Goal: Task Accomplishment & Management: Use online tool/utility

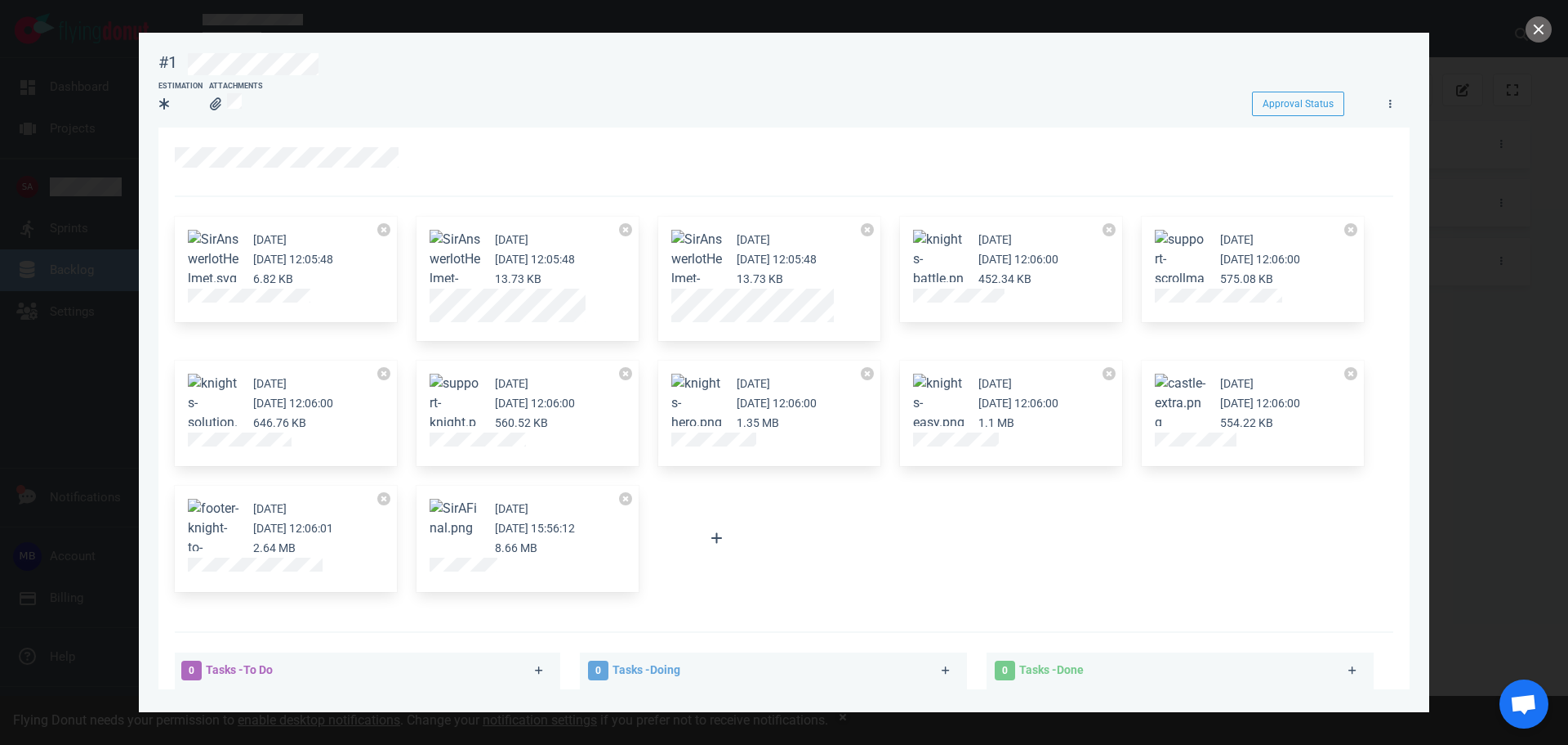
click at [102, 246] on div at bounding box center [784, 372] width 1568 height 745
click at [71, 180] on div at bounding box center [784, 372] width 1568 height 745
click at [67, 145] on div at bounding box center [784, 372] width 1568 height 745
click at [1540, 31] on button "close" at bounding box center [1539, 29] width 26 height 26
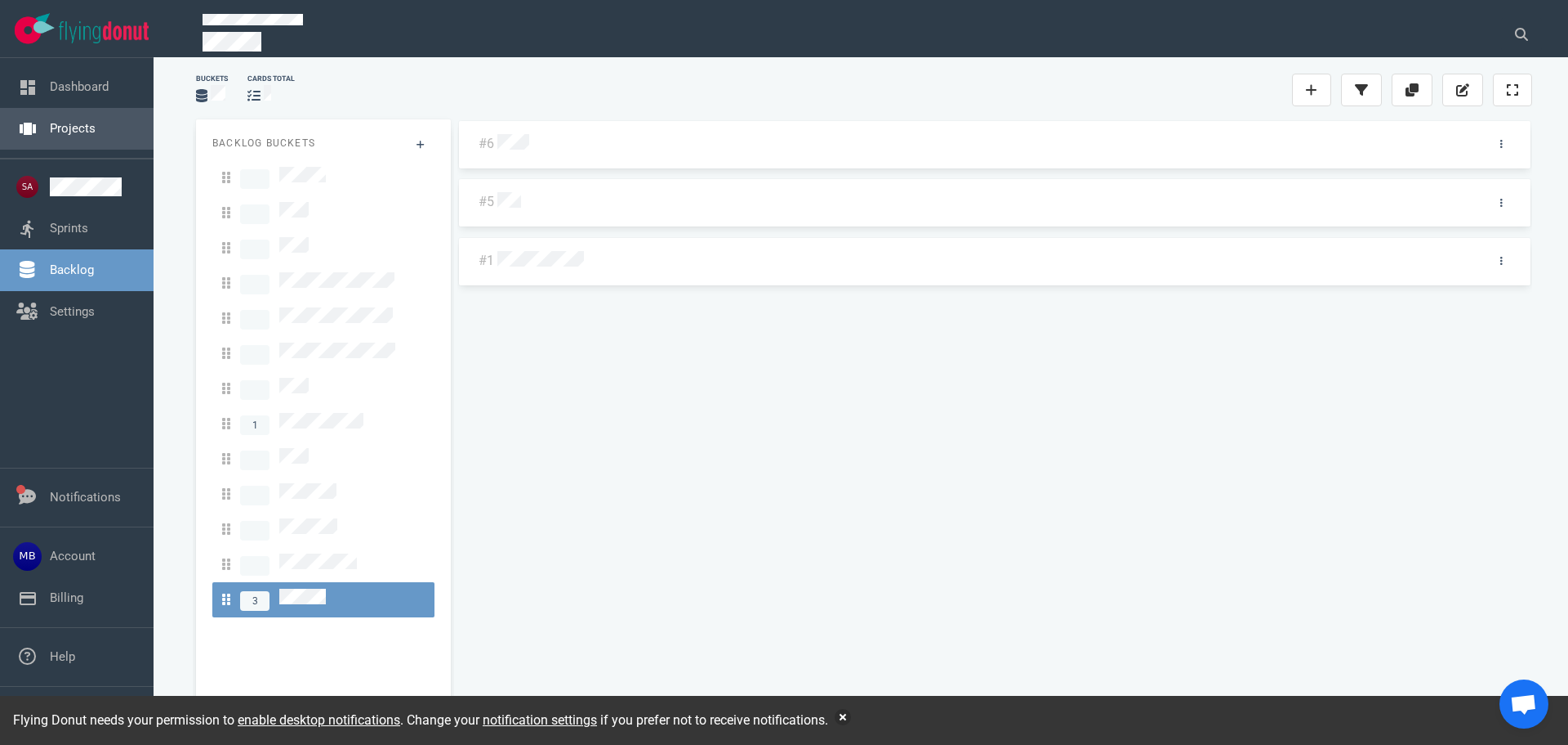
click at [80, 126] on link "Projects" at bounding box center [72, 129] width 46 height 15
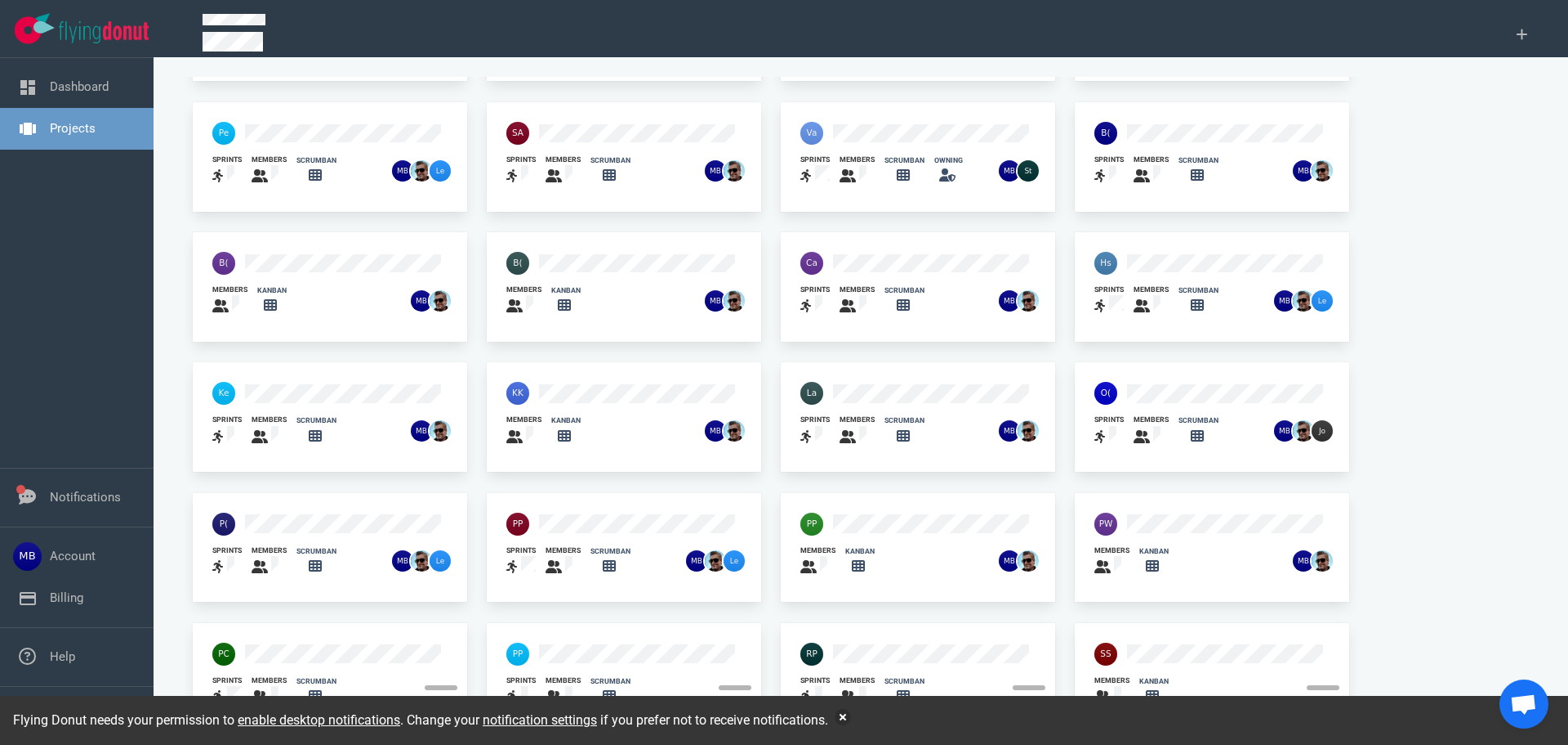
scroll to position [107, 0]
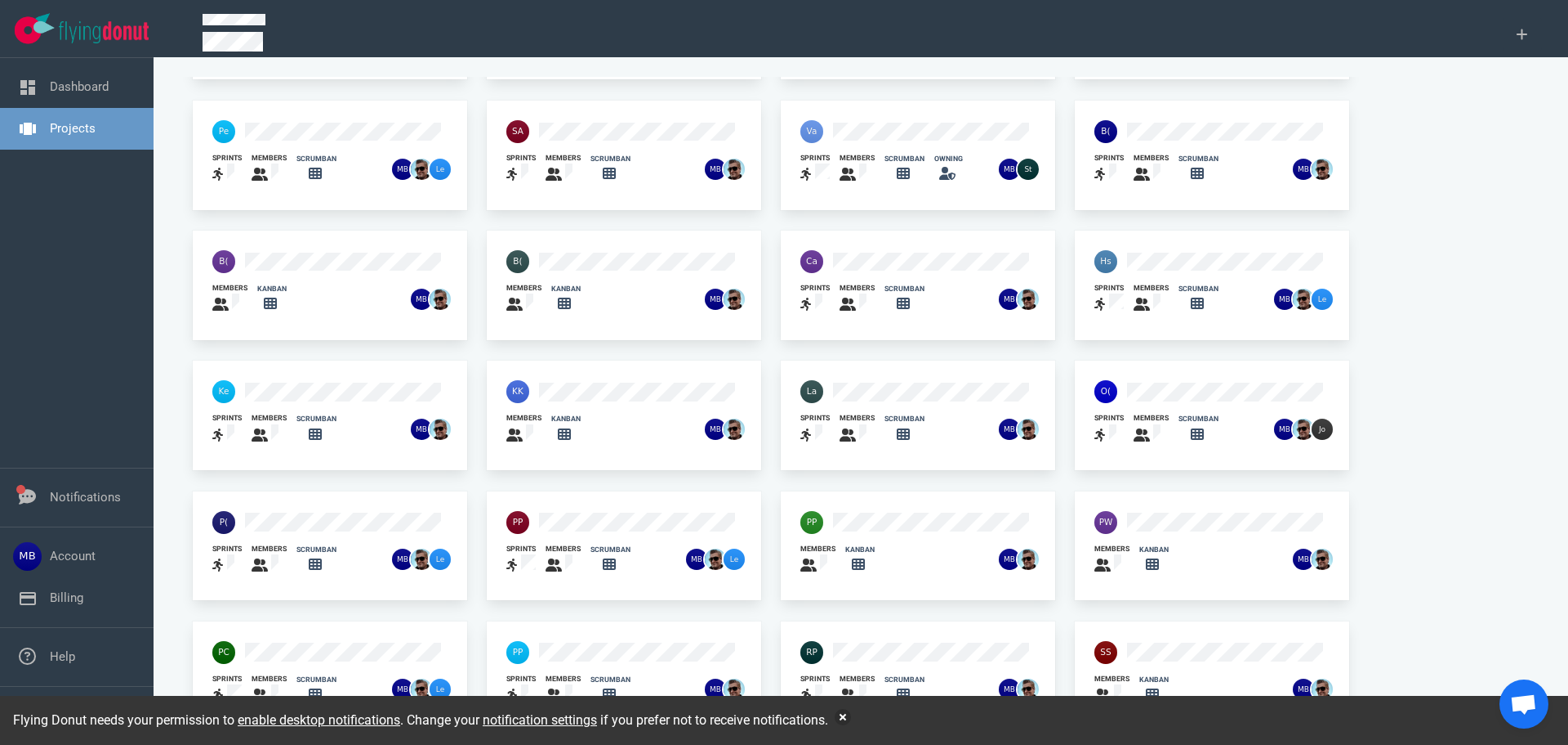
click at [586, 531] on div at bounding box center [591, 522] width 190 height 42
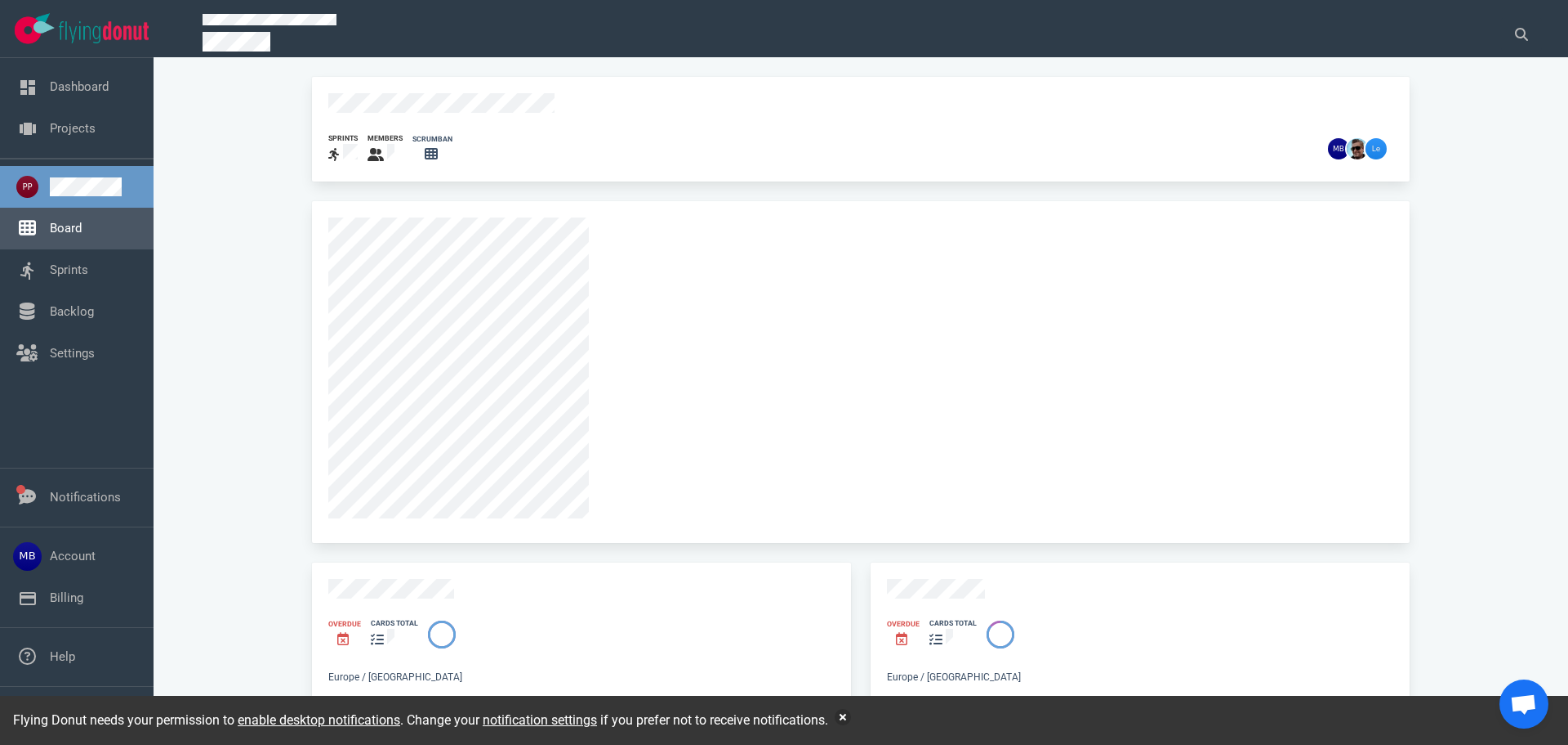
click at [72, 221] on link "Board" at bounding box center [66, 229] width 32 height 15
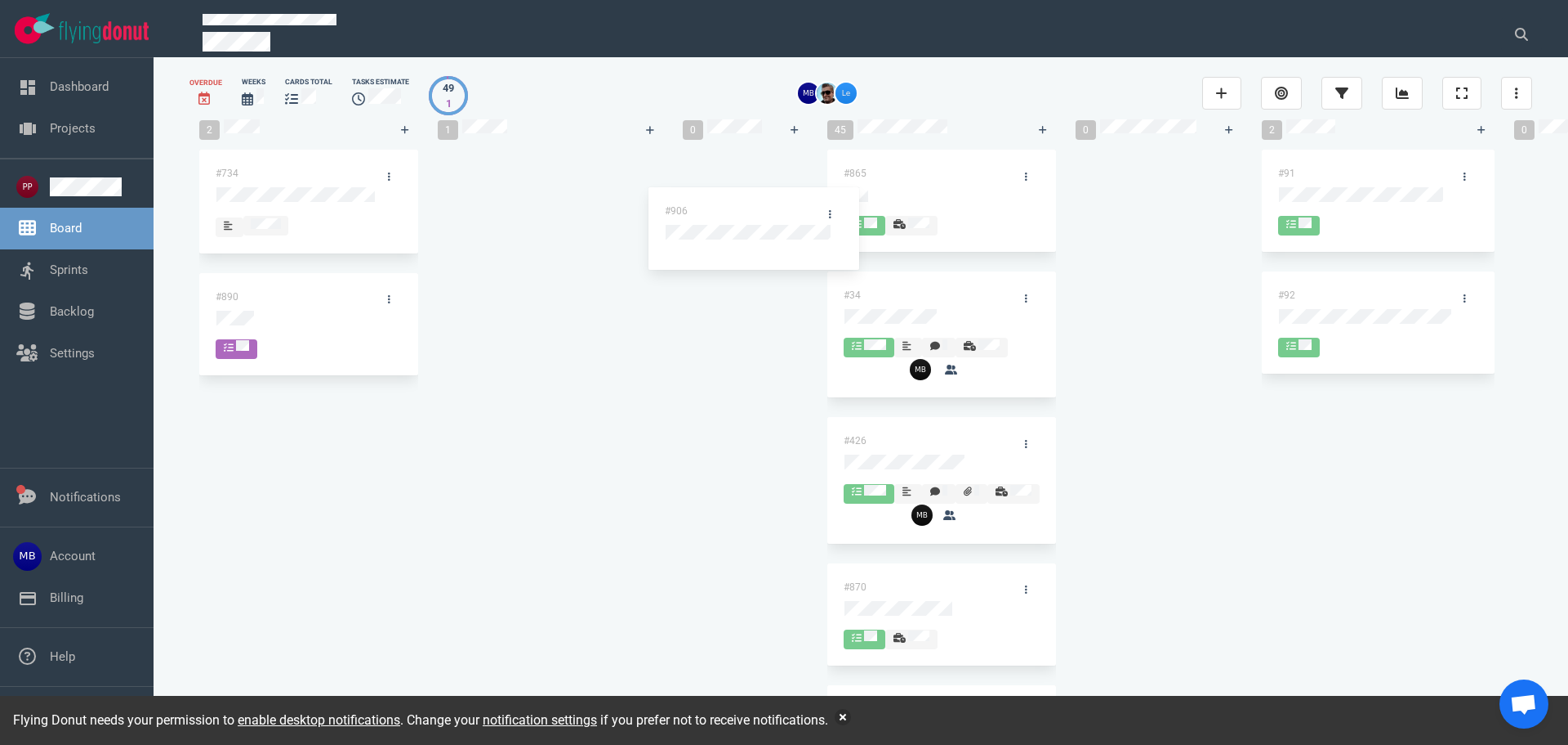
drag, startPoint x: 541, startPoint y: 197, endPoint x: 963, endPoint y: 190, distance: 422.1
click at [963, 190] on div "2 #734 #890 1 #906 #906 0 45 #865 #34 #426 #870 #860 #862 #857 #859 #672 #850 #…" at bounding box center [861, 420] width 1342 height 621
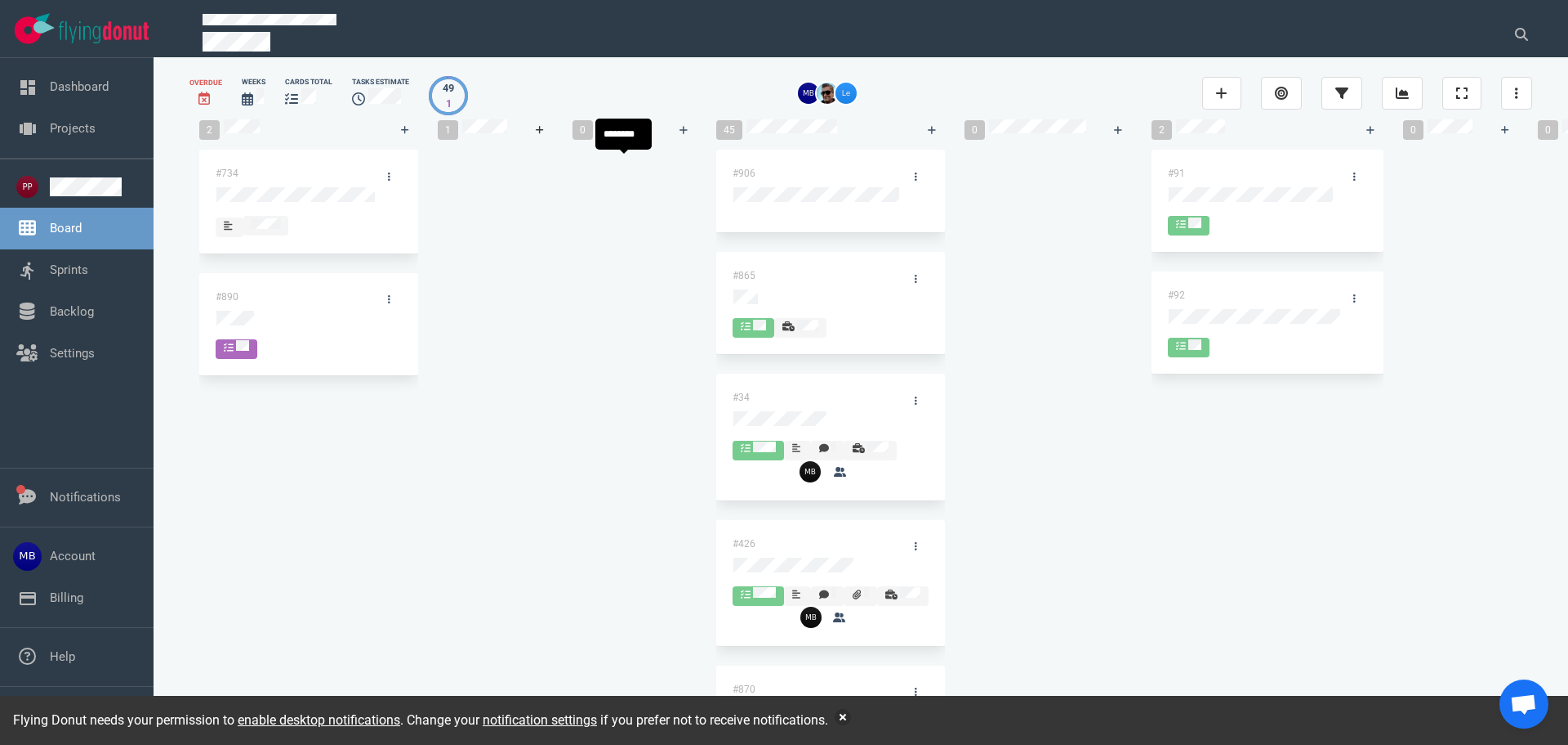
click at [553, 140] on link at bounding box center [540, 130] width 26 height 21
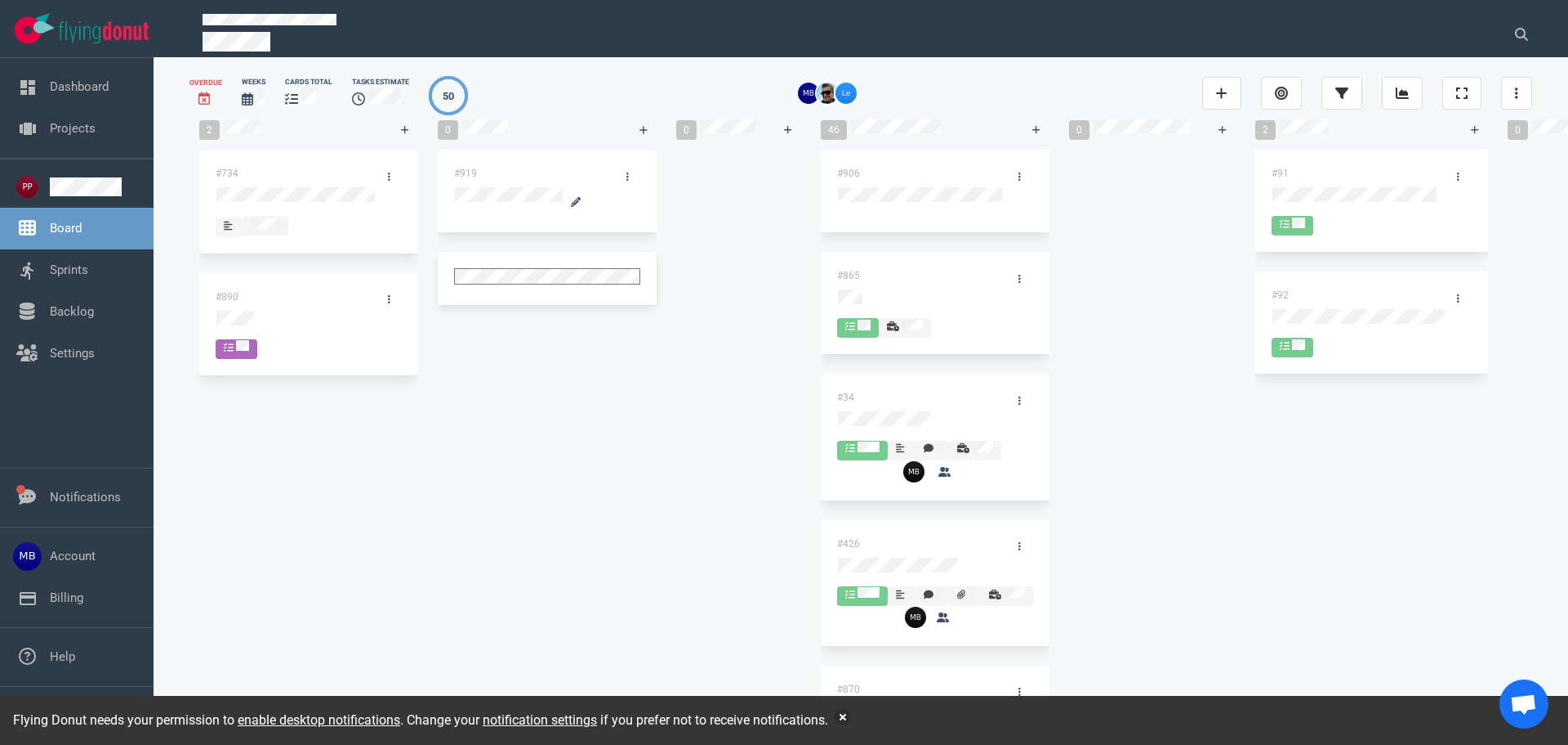
click at [561, 215] on div at bounding box center [547, 214] width 184 height 3
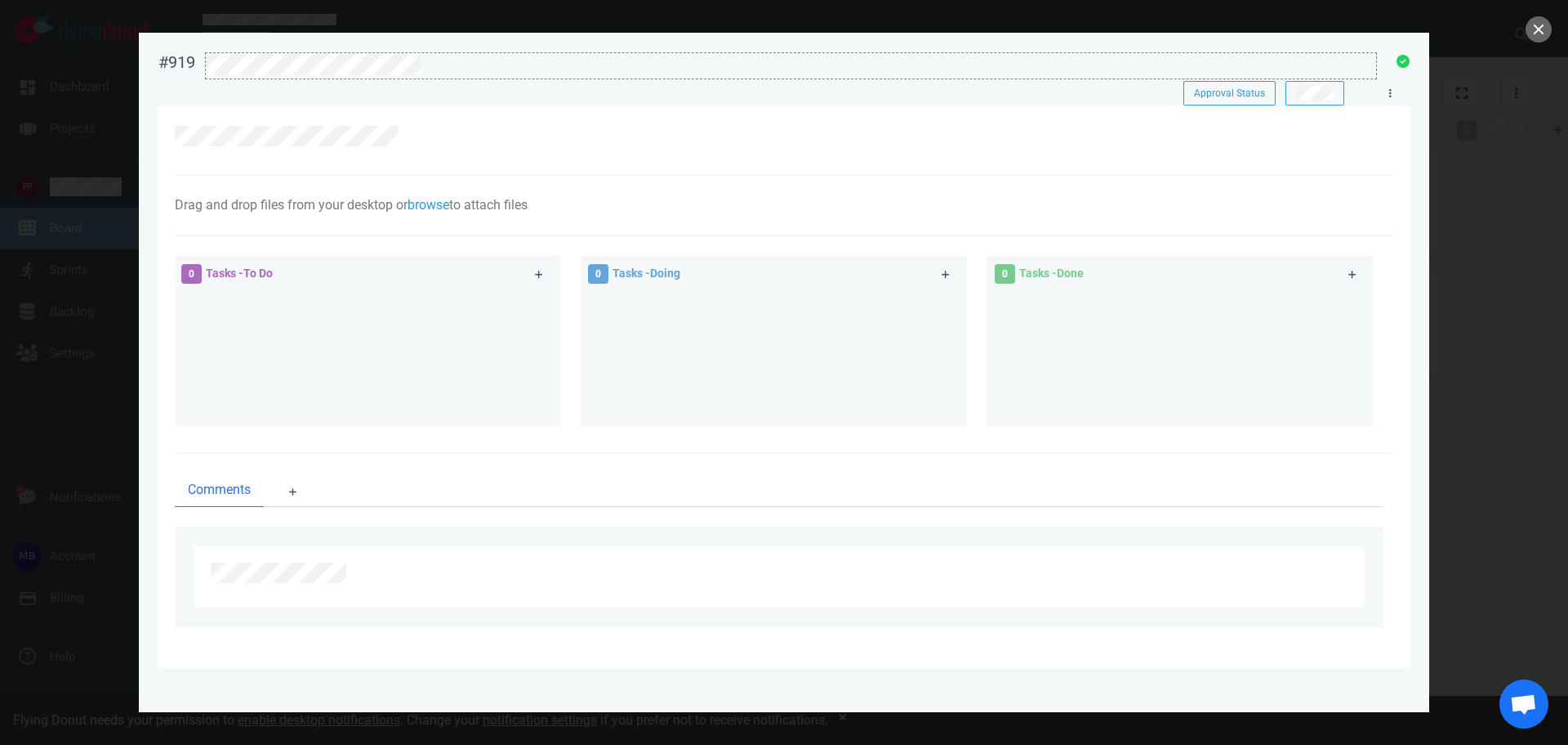
click at [436, 71] on div at bounding box center [791, 63] width 1170 height 22
click at [443, 128] on div at bounding box center [784, 144] width 1218 height 70
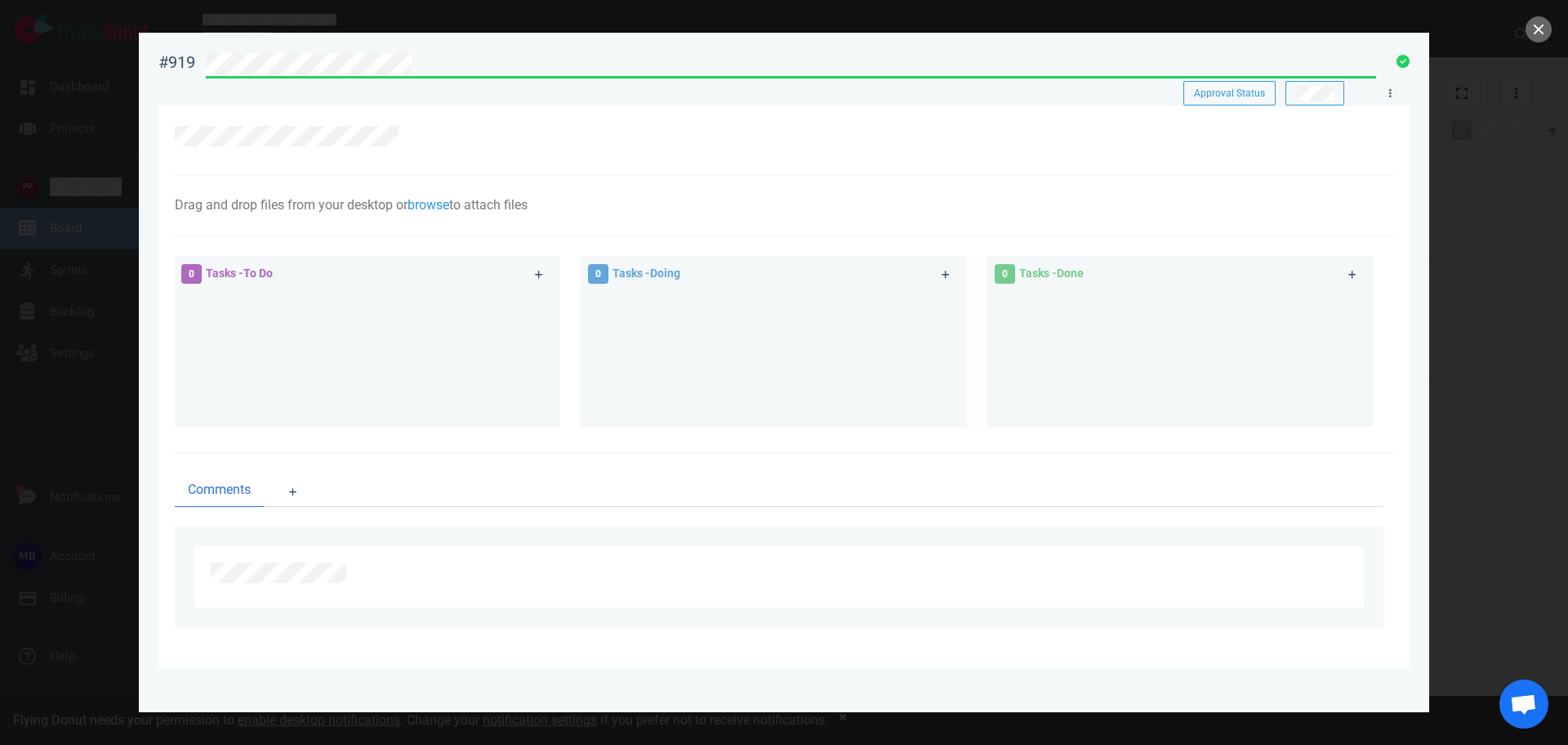
click at [541, 277] on icon at bounding box center [540, 275] width 9 height 9
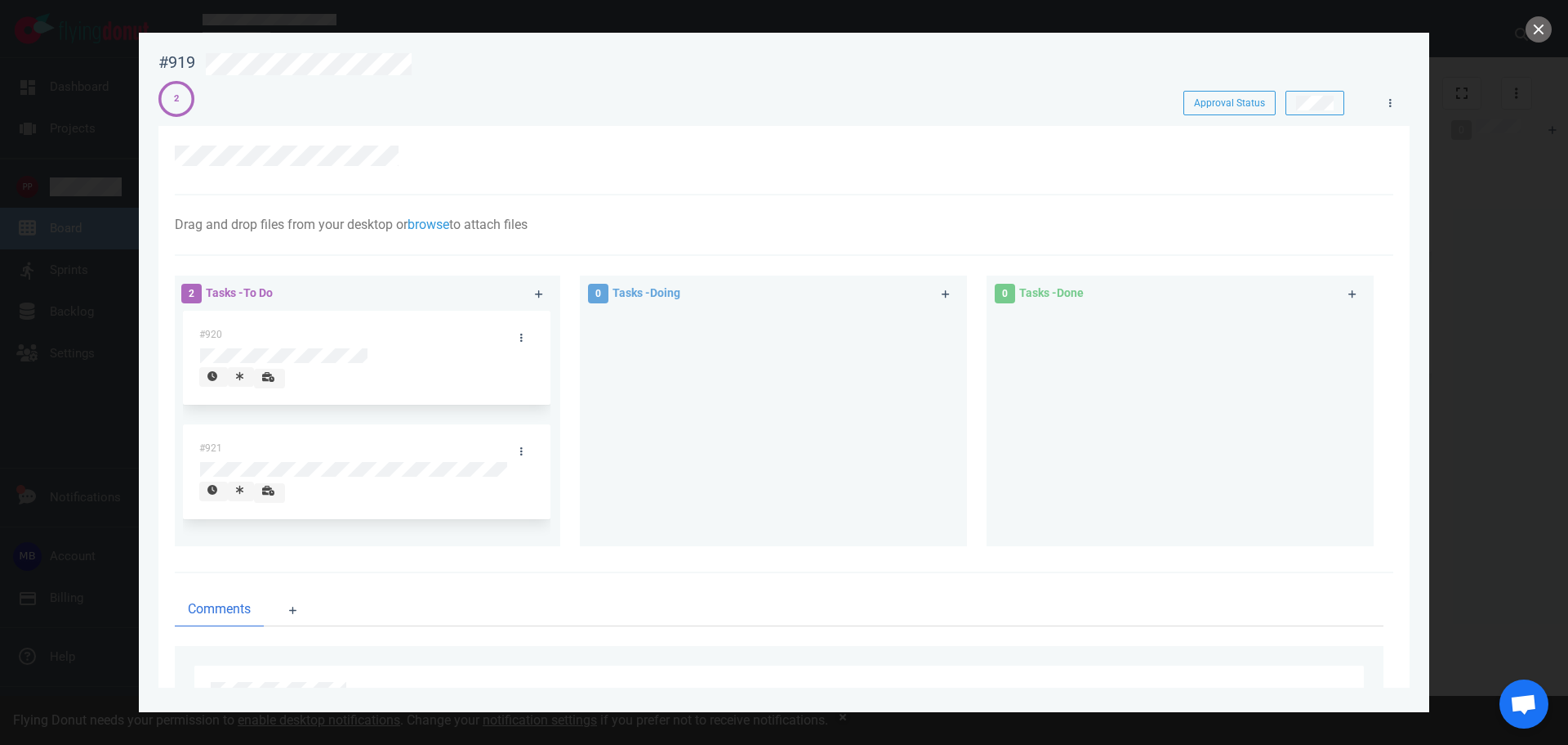
click at [1558, 24] on div at bounding box center [784, 372] width 1568 height 745
click at [1541, 24] on button "close" at bounding box center [1539, 29] width 26 height 26
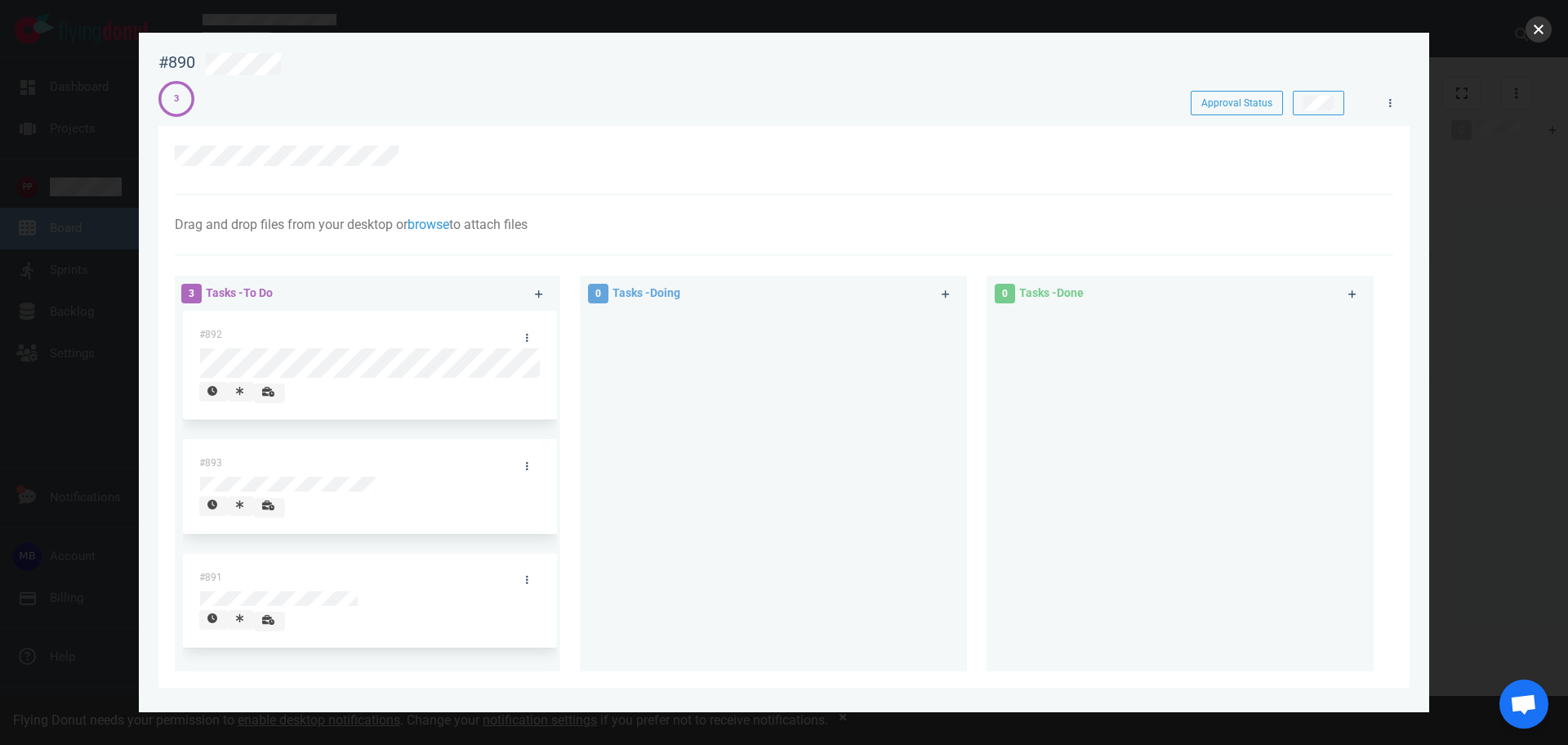
click at [1536, 28] on button "close" at bounding box center [1539, 29] width 26 height 26
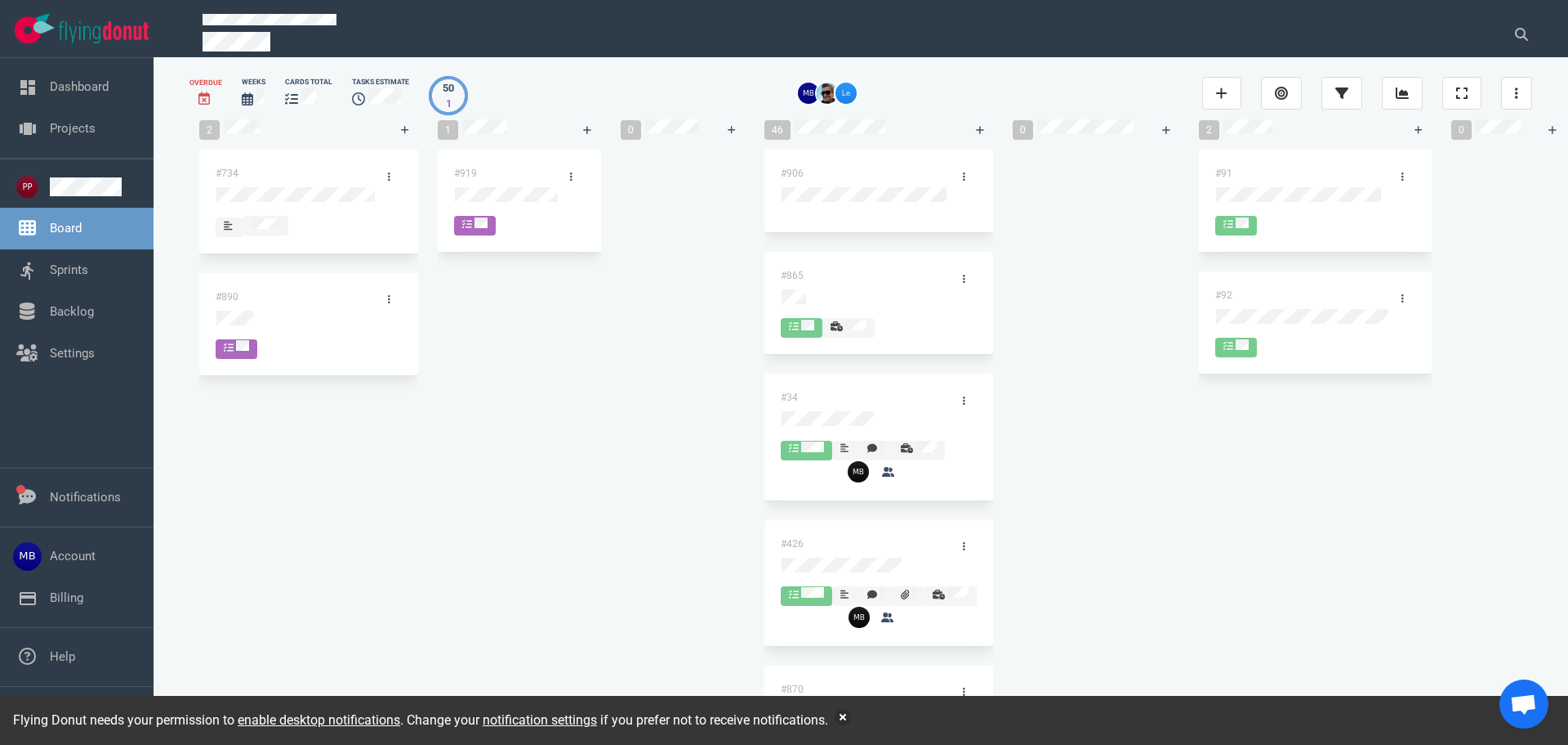
click at [745, 150] on div at bounding box center [682, 150] width 125 height 0
click at [712, 150] on div at bounding box center [682, 150] width 125 height 0
click at [109, 94] on link "Dashboard" at bounding box center [79, 87] width 59 height 15
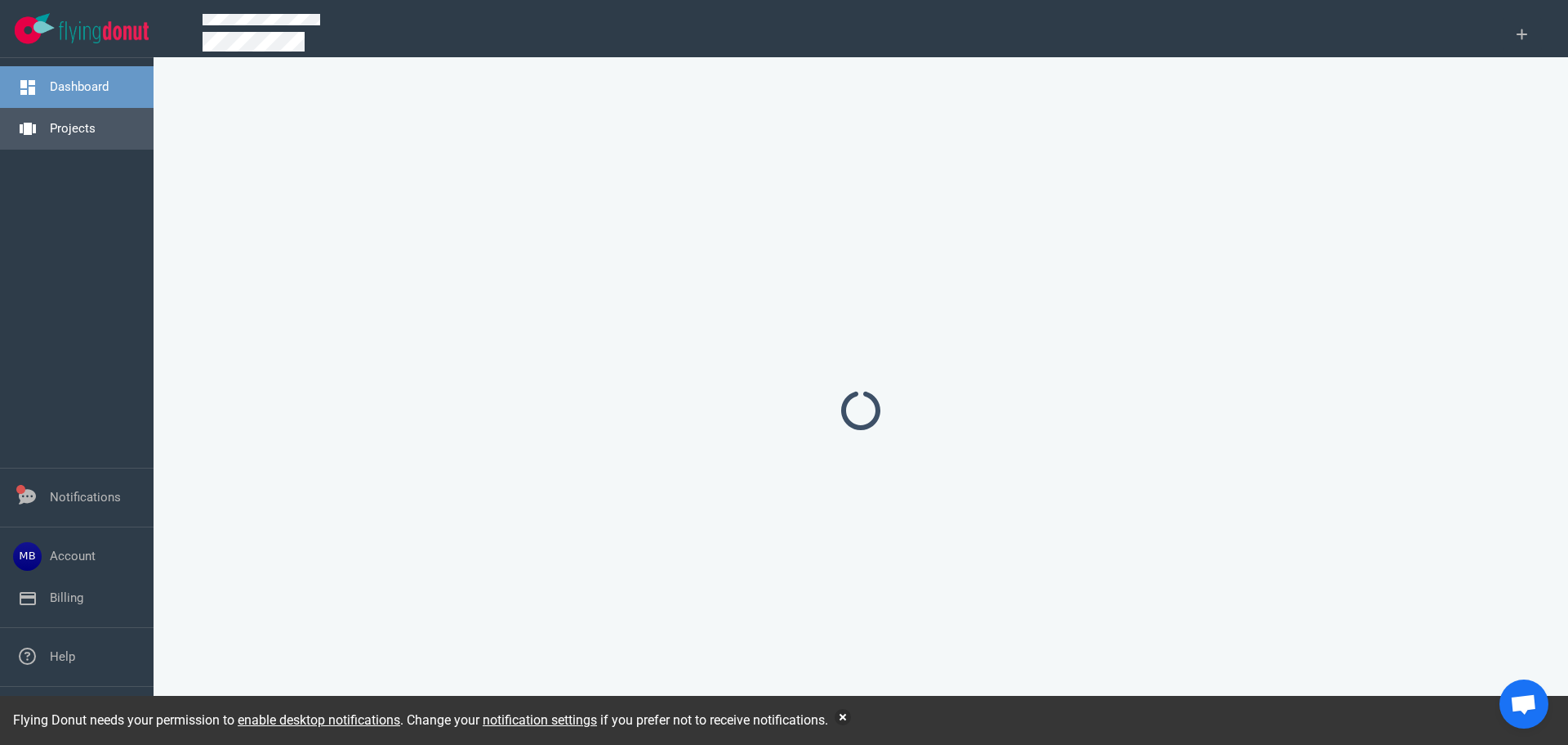
click at [96, 121] on link "Projects" at bounding box center [72, 129] width 46 height 15
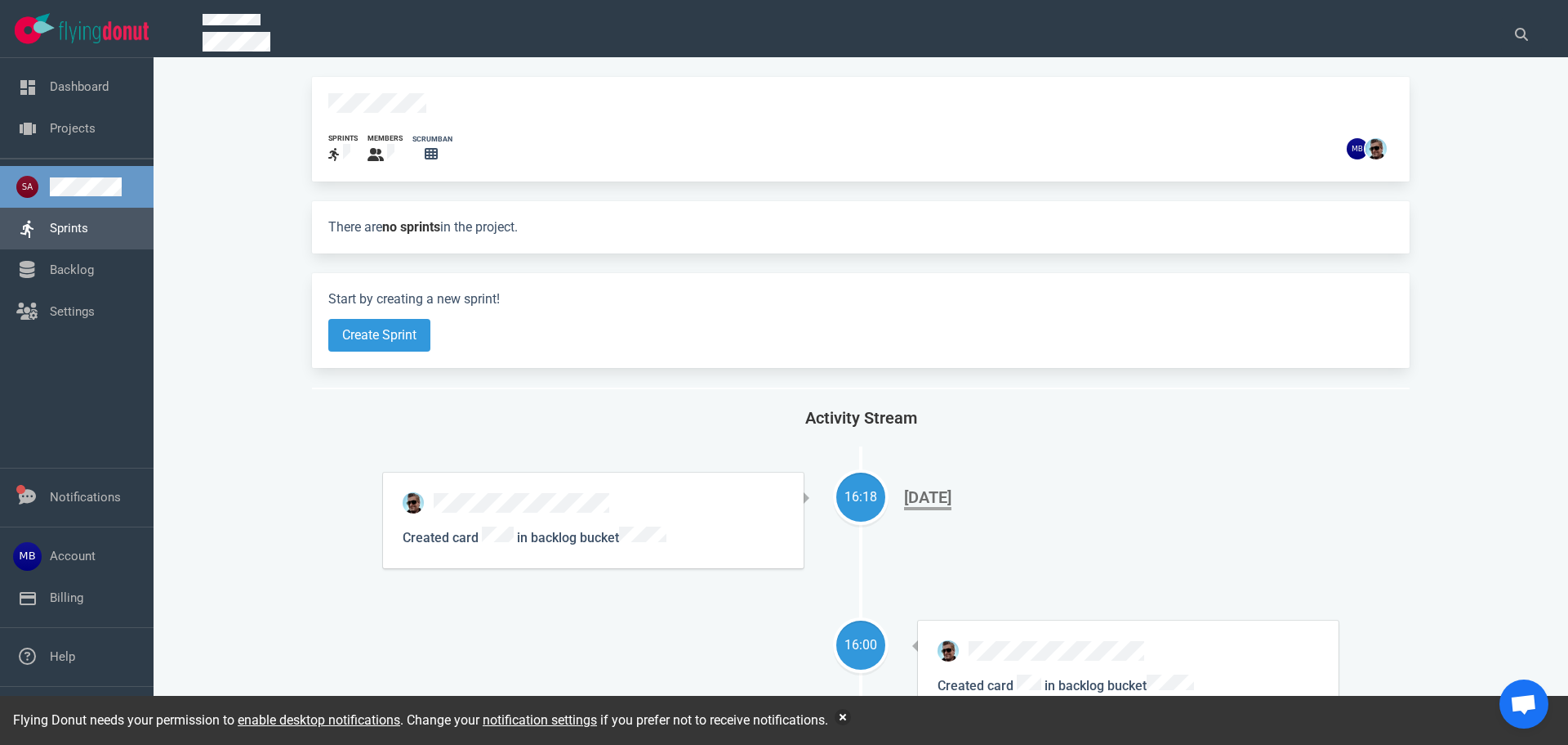
click at [88, 235] on link "Sprints" at bounding box center [69, 229] width 39 height 15
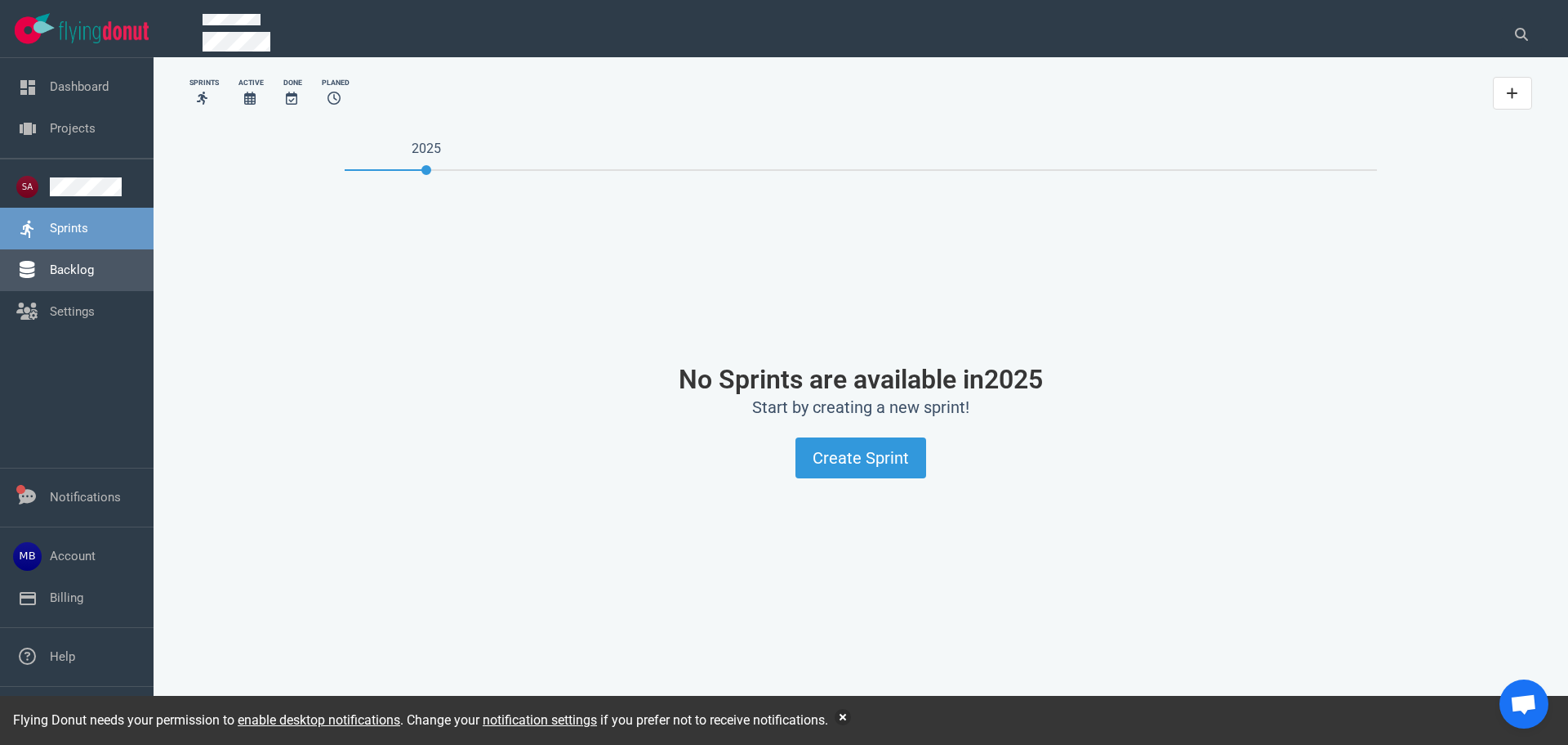
click at [94, 267] on link "Backlog" at bounding box center [71, 270] width 44 height 15
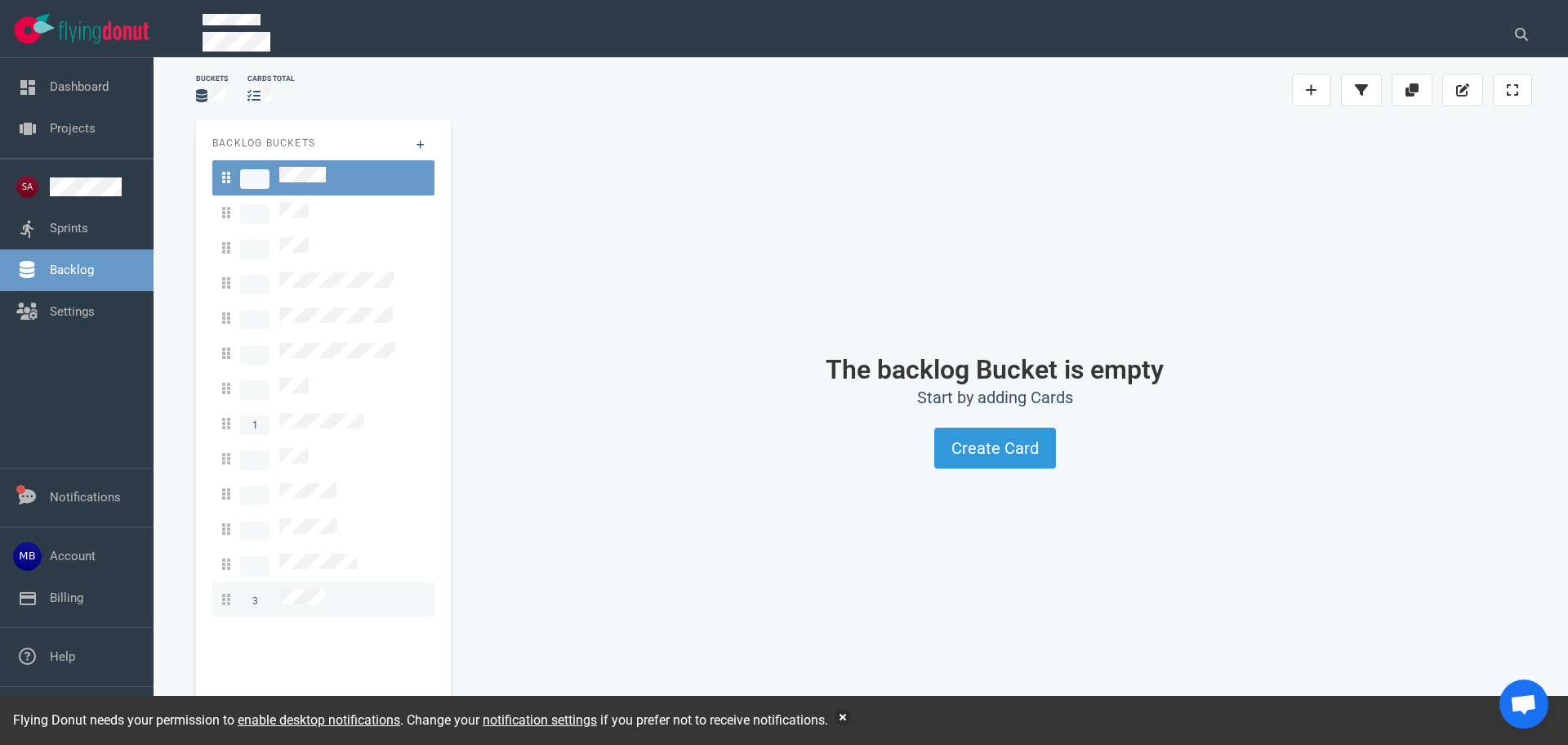
click at [319, 589] on span "3" at bounding box center [274, 599] width 103 height 22
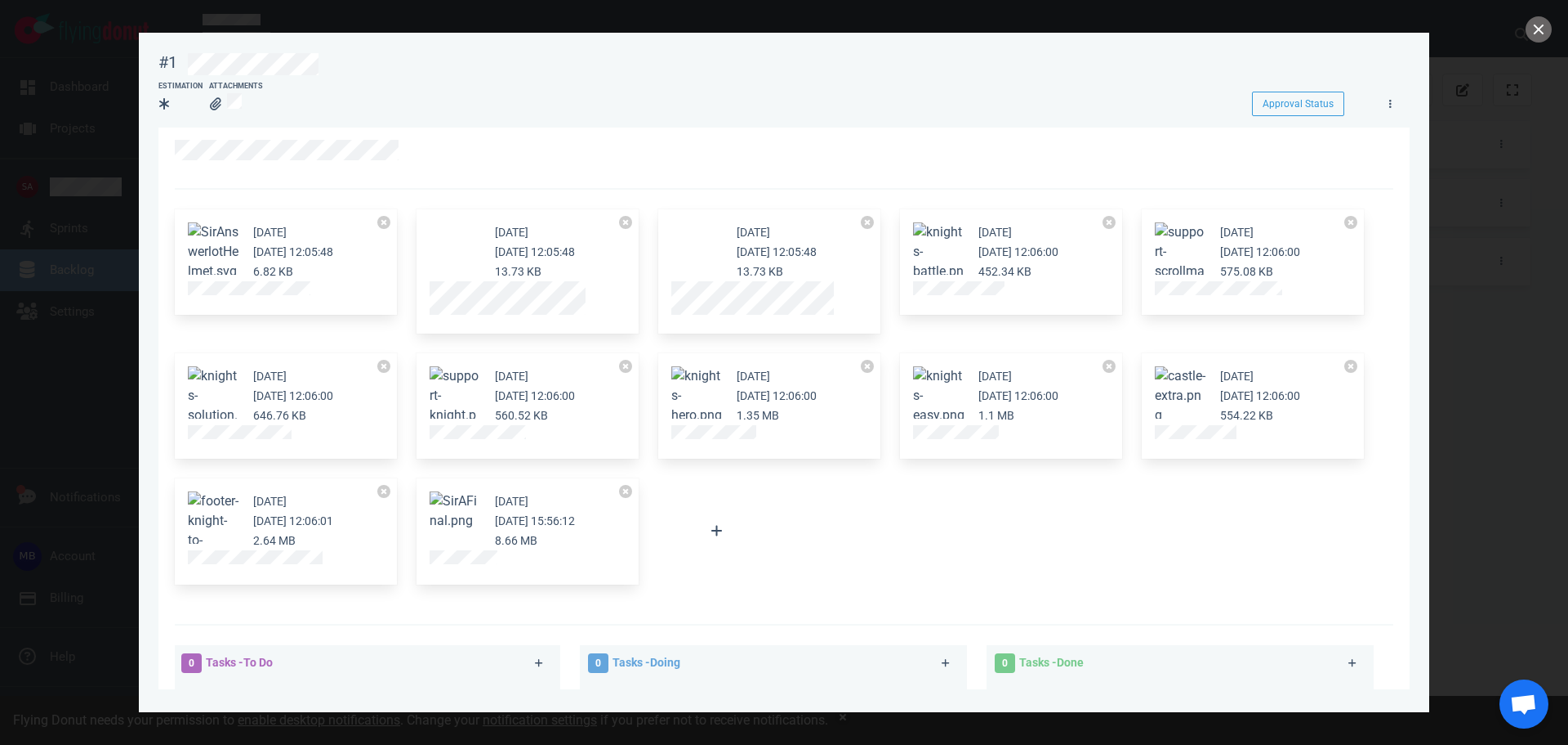
scroll to position [0, 0]
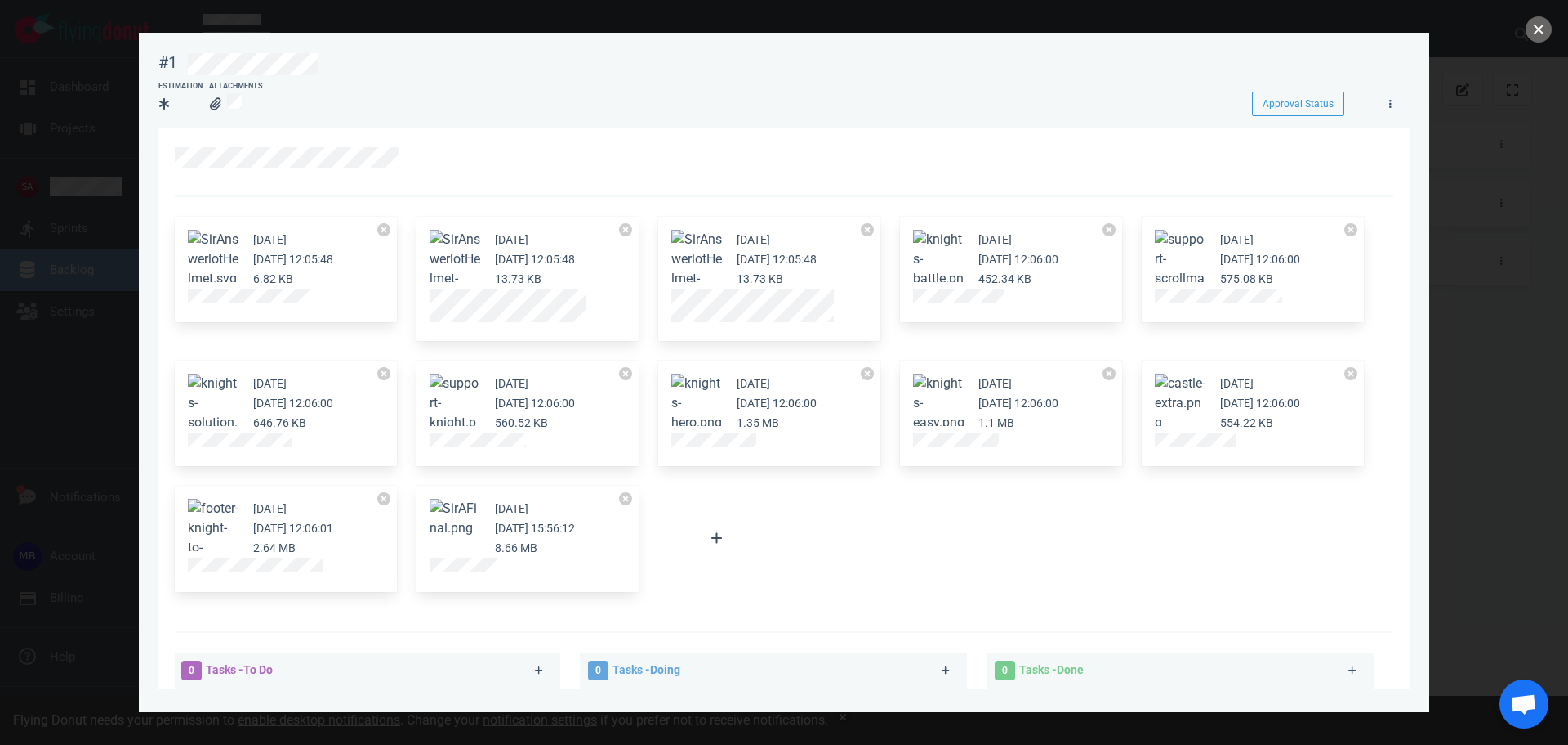
click at [102, 314] on div at bounding box center [784, 372] width 1568 height 745
click at [1540, 30] on button "close" at bounding box center [1539, 29] width 26 height 26
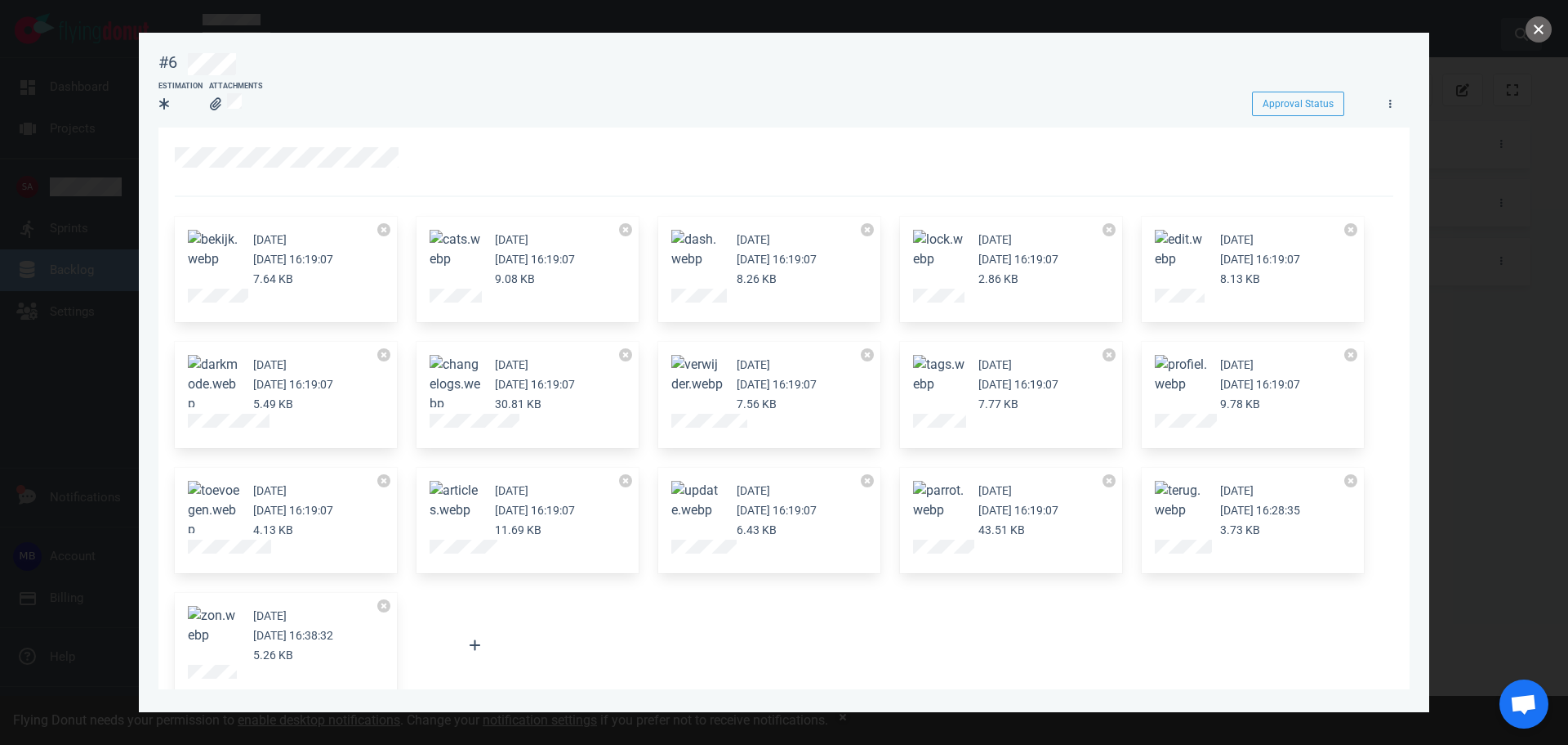
click at [1540, 33] on button "close" at bounding box center [1539, 29] width 26 height 26
